Goal: Information Seeking & Learning: Check status

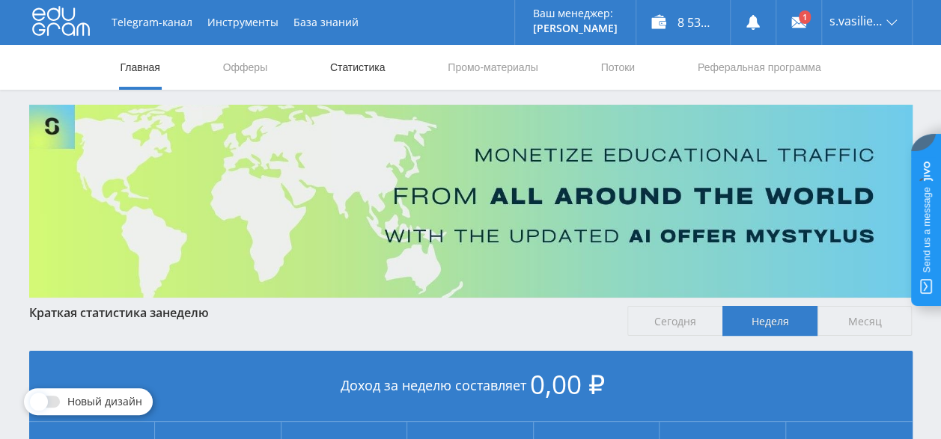
click at [347, 73] on link "Статистика" at bounding box center [357, 67] width 58 height 45
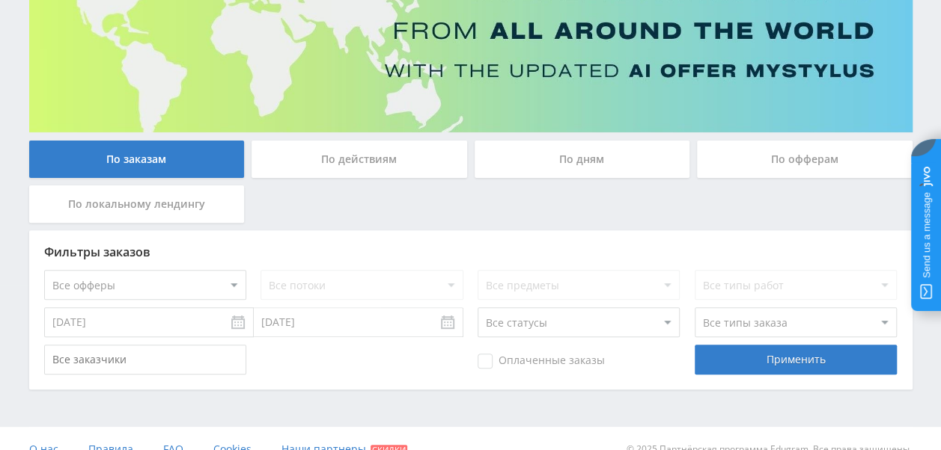
scroll to position [187, 0]
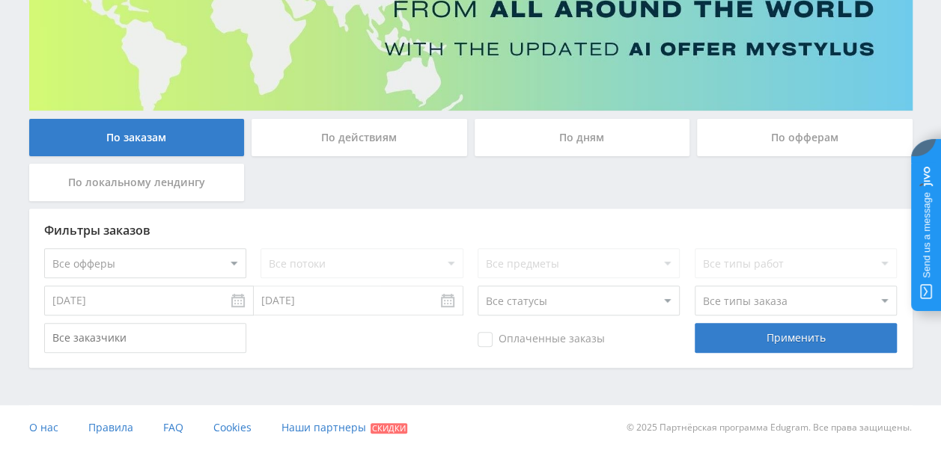
click at [172, 268] on select "Все офферы MyStylus MyStylus - Revshare Кампус AI Studybay Автор24 Studybay Bra…" at bounding box center [145, 263] width 202 height 30
select select "1"
click at [314, 260] on select "Все потоки default" at bounding box center [361, 263] width 202 height 30
click at [341, 227] on div "Фильтры заказов" at bounding box center [470, 230] width 853 height 13
click at [425, 130] on div "По действиям" at bounding box center [358, 137] width 215 height 37
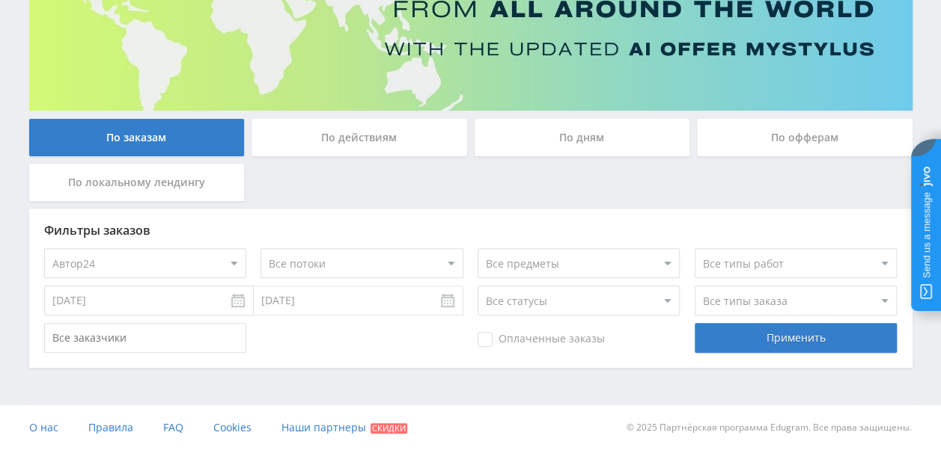
click at [0, 0] on input "По действиям" at bounding box center [0, 0] width 0 height 0
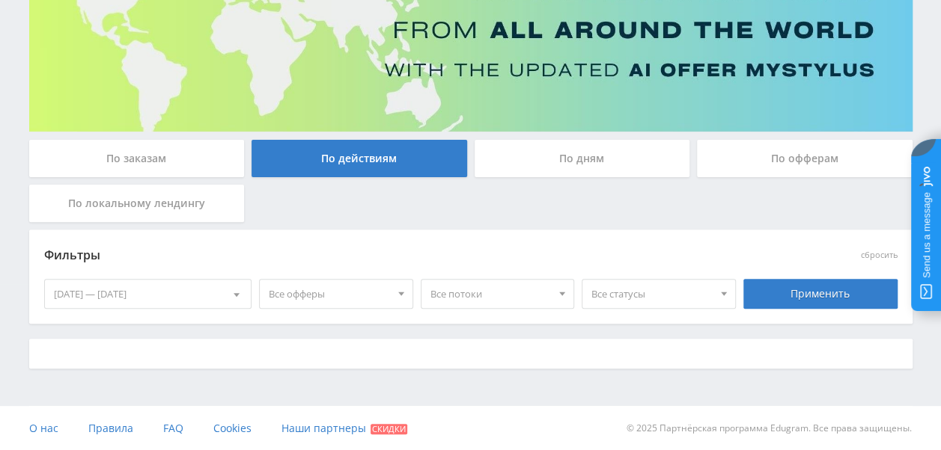
scroll to position [180, 0]
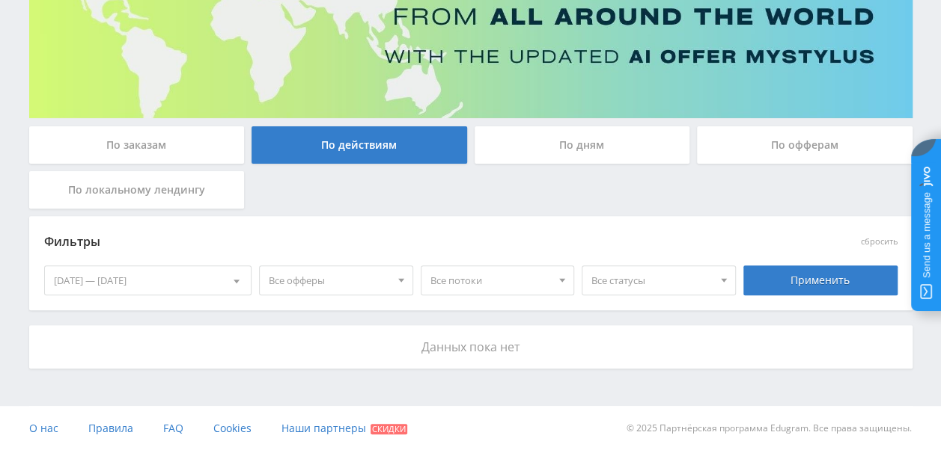
click at [215, 281] on div "[DATE] — [DATE]" at bounding box center [148, 280] width 207 height 28
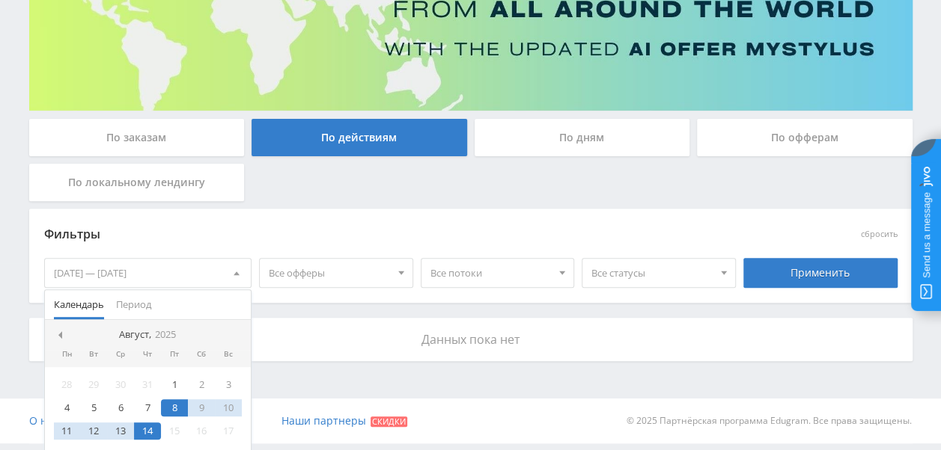
click at [174, 129] on div "По заказам" at bounding box center [136, 137] width 215 height 37
click at [0, 0] on input "По заказам" at bounding box center [0, 0] width 0 height 0
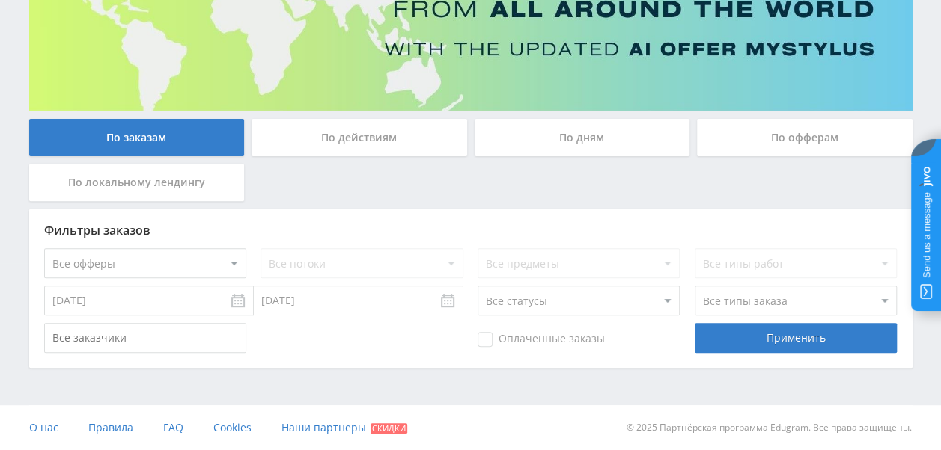
click at [363, 265] on div "Все потоки" at bounding box center [361, 263] width 202 height 30
drag, startPoint x: 596, startPoint y: 308, endPoint x: 620, endPoint y: 307, distance: 23.2
click at [596, 308] on select "Все статусы В аукционе В работе На гарантии Завершен Возврат Черновик" at bounding box center [578, 301] width 202 height 30
click at [178, 257] on select "Все офферы MyStylus MyStylus - Revshare Кампус AI Studybay Автор24 Studybay Bra…" at bounding box center [145, 263] width 202 height 30
select select "1"
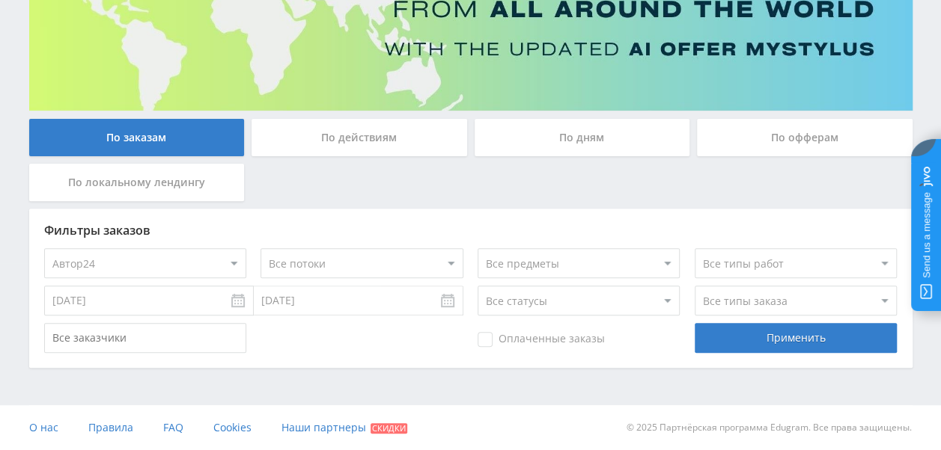
click at [404, 260] on select "Все потоки default" at bounding box center [361, 263] width 202 height 30
click at [542, 263] on select at bounding box center [578, 263] width 202 height 30
click at [856, 261] on select at bounding box center [795, 263] width 202 height 30
click at [852, 293] on select "Все типы заказа [PERSON_NAME] Новый заказ" at bounding box center [795, 301] width 202 height 30
drag, startPoint x: 606, startPoint y: 391, endPoint x: 407, endPoint y: 429, distance: 202.7
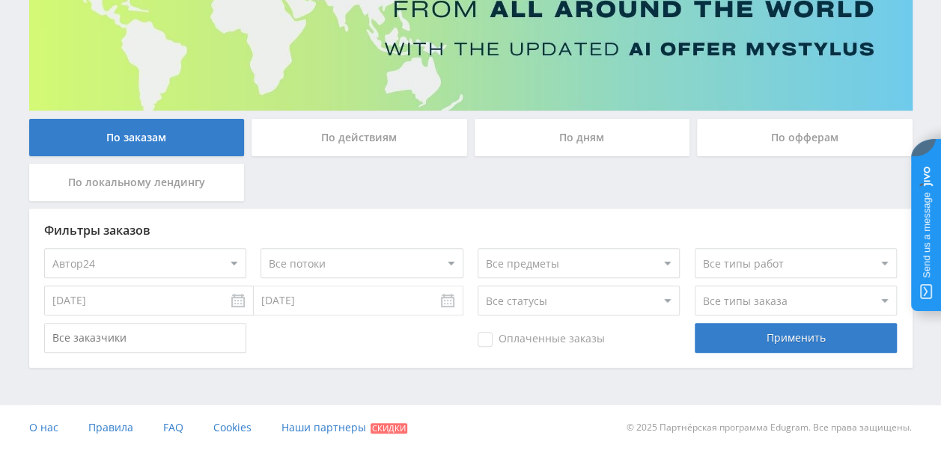
click at [606, 391] on div "Telegram-канал Инструменты База знаний Ваш менеджер: [PERSON_NAME] Online @edug…" at bounding box center [470, 132] width 941 height 638
click at [639, 296] on select "Все статусы В аукционе В работе На гарантии Завершен Возврат Черновик" at bounding box center [578, 301] width 202 height 30
